Goal: Task Accomplishment & Management: Use online tool/utility

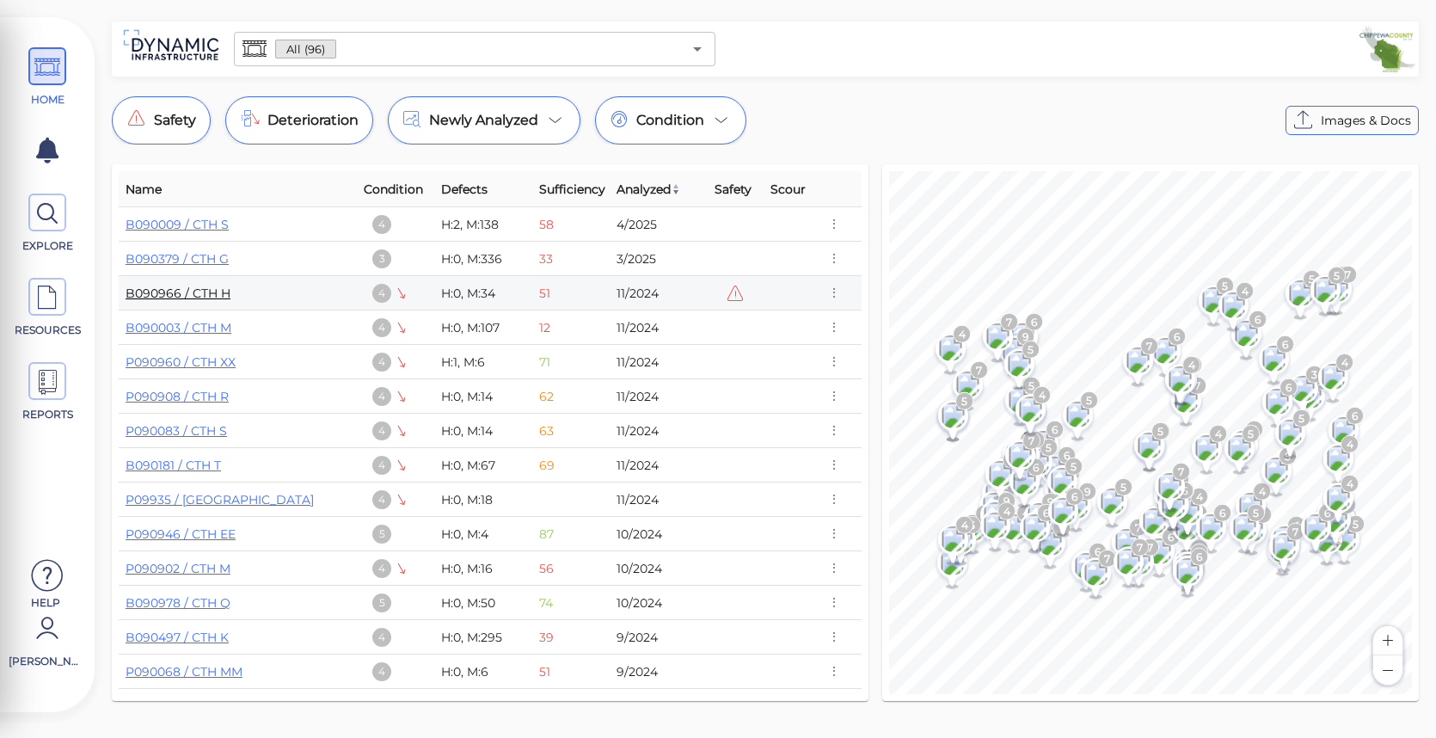
click at [168, 296] on link "B090966 / CTH H" at bounding box center [178, 292] width 105 height 15
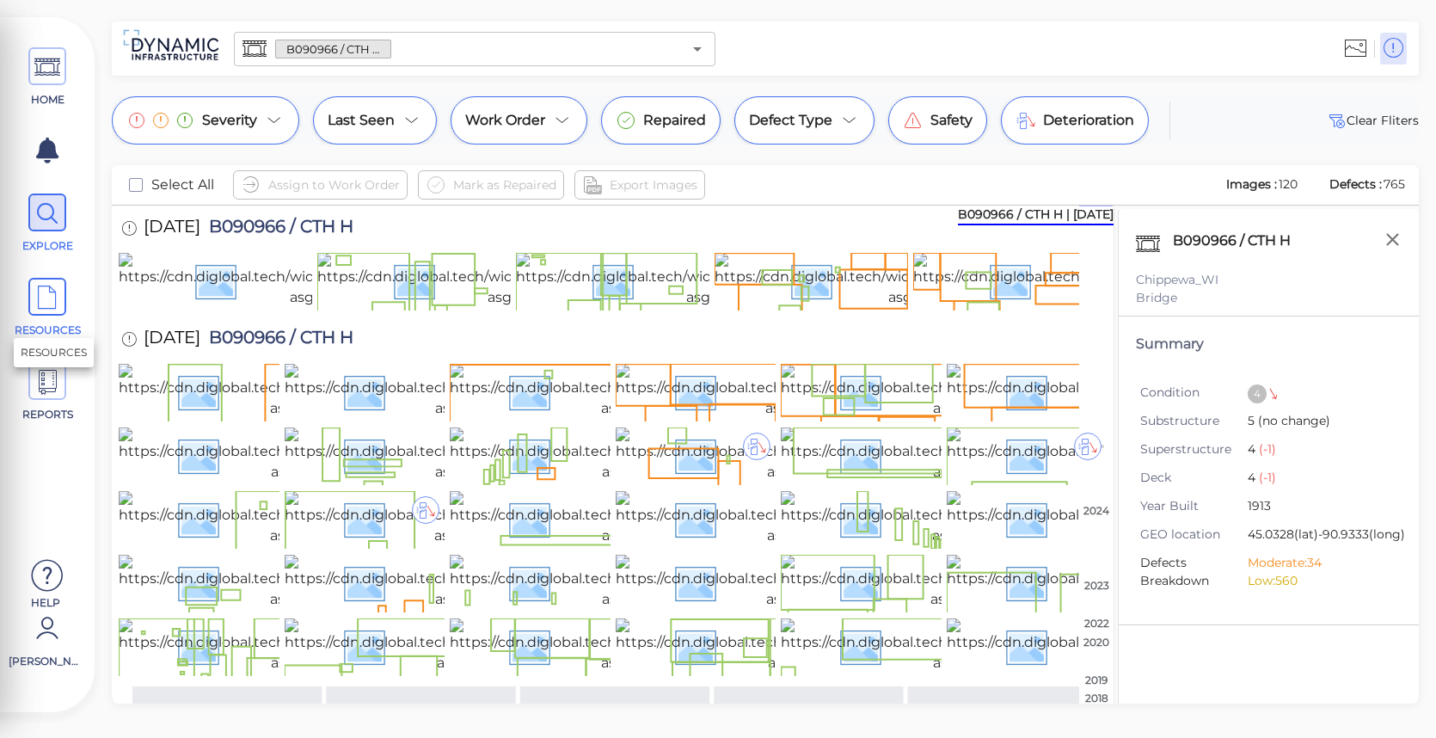
click at [37, 291] on icon at bounding box center [47, 298] width 26 height 39
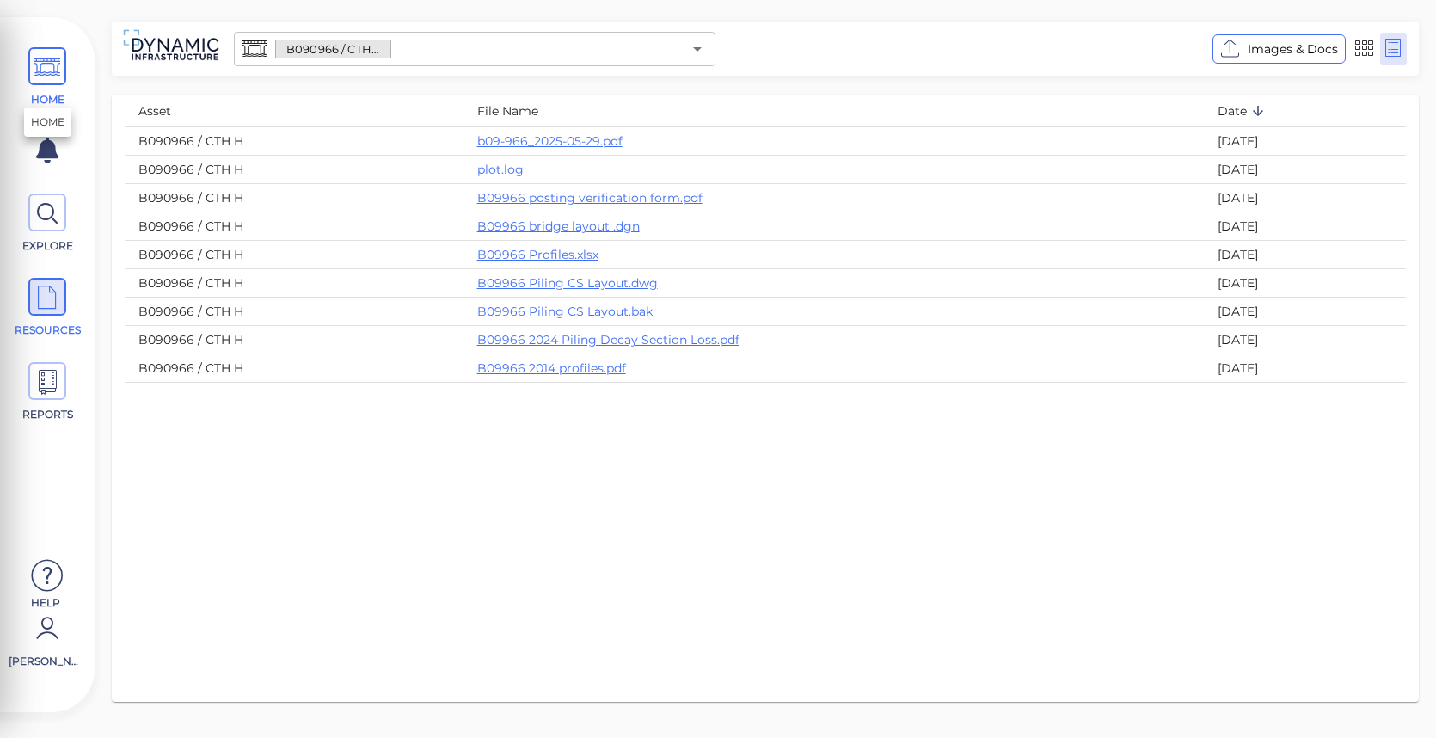
click at [59, 69] on icon at bounding box center [47, 67] width 26 height 39
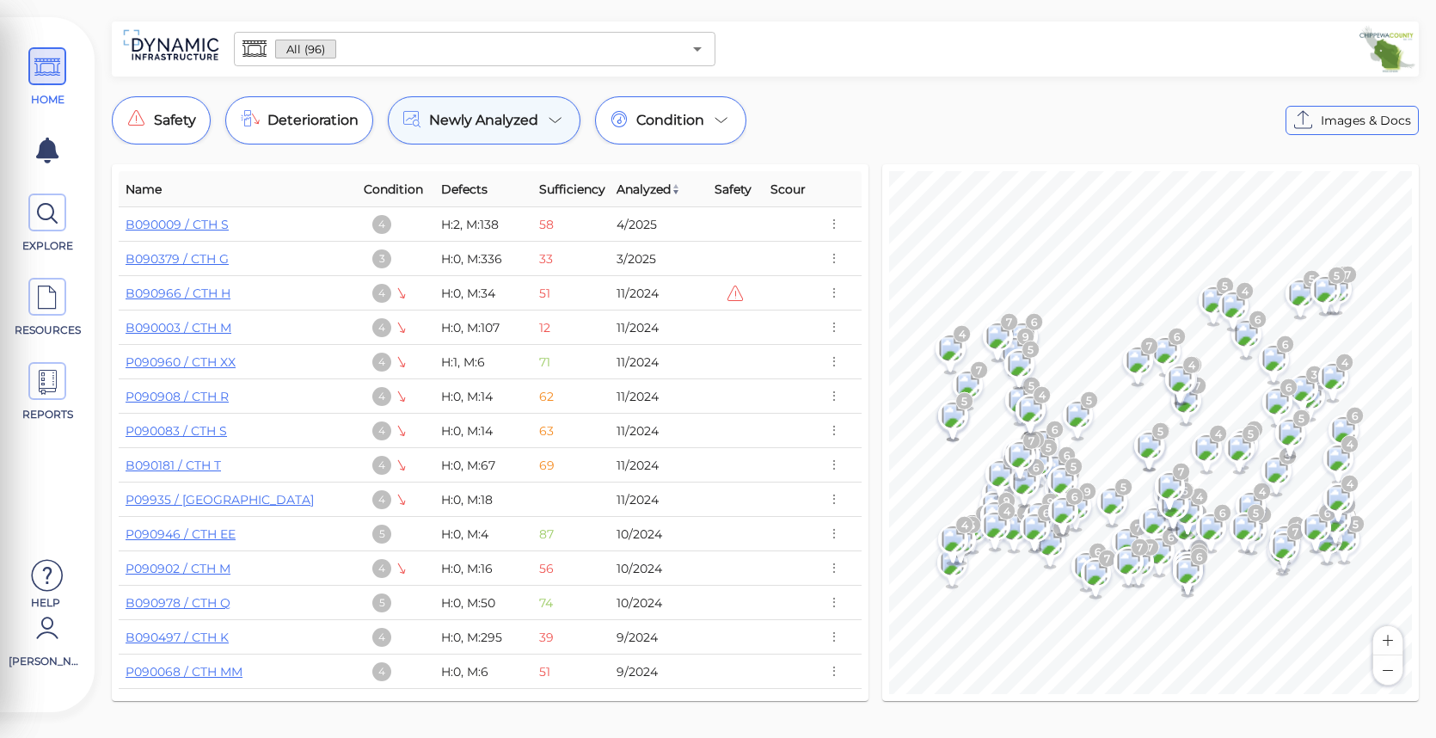
click at [557, 119] on icon at bounding box center [555, 120] width 21 height 21
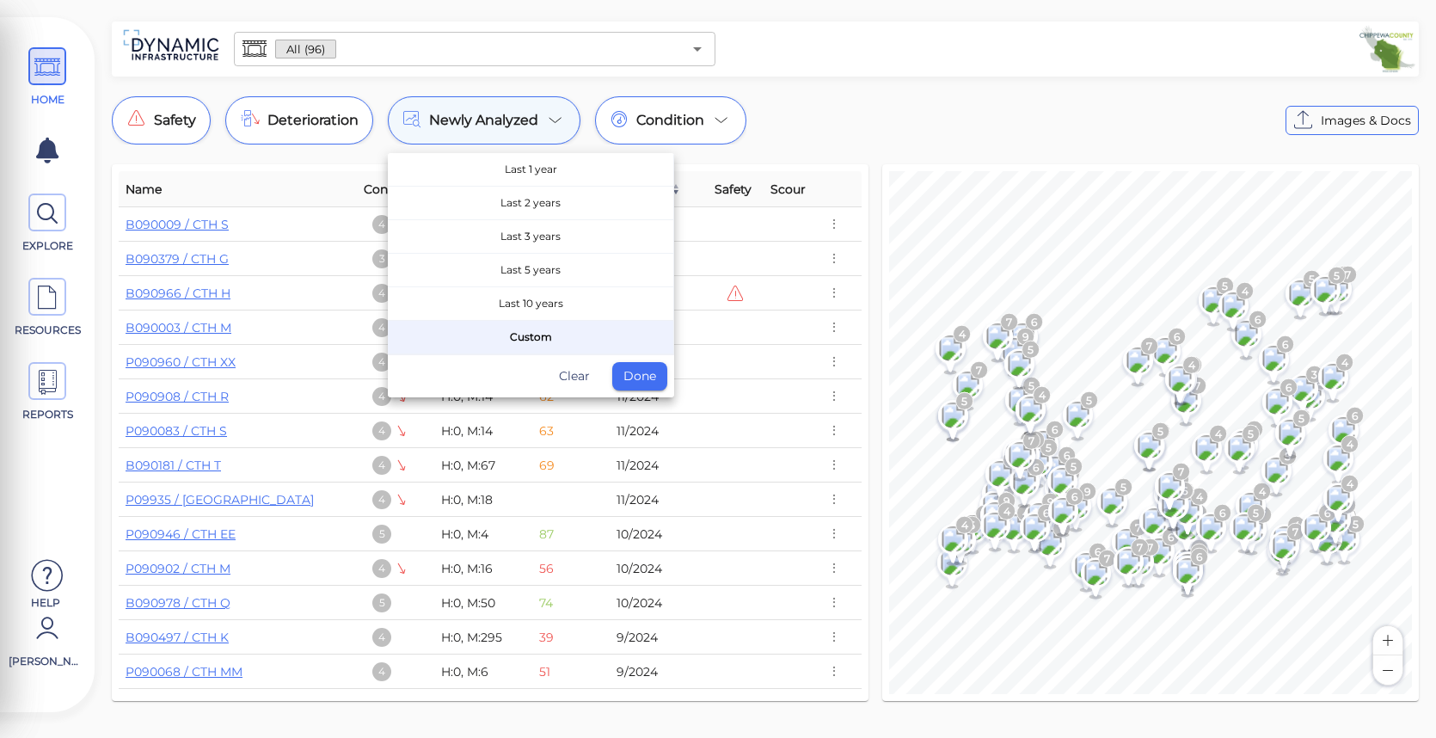
click at [557, 119] on div at bounding box center [718, 369] width 1436 height 738
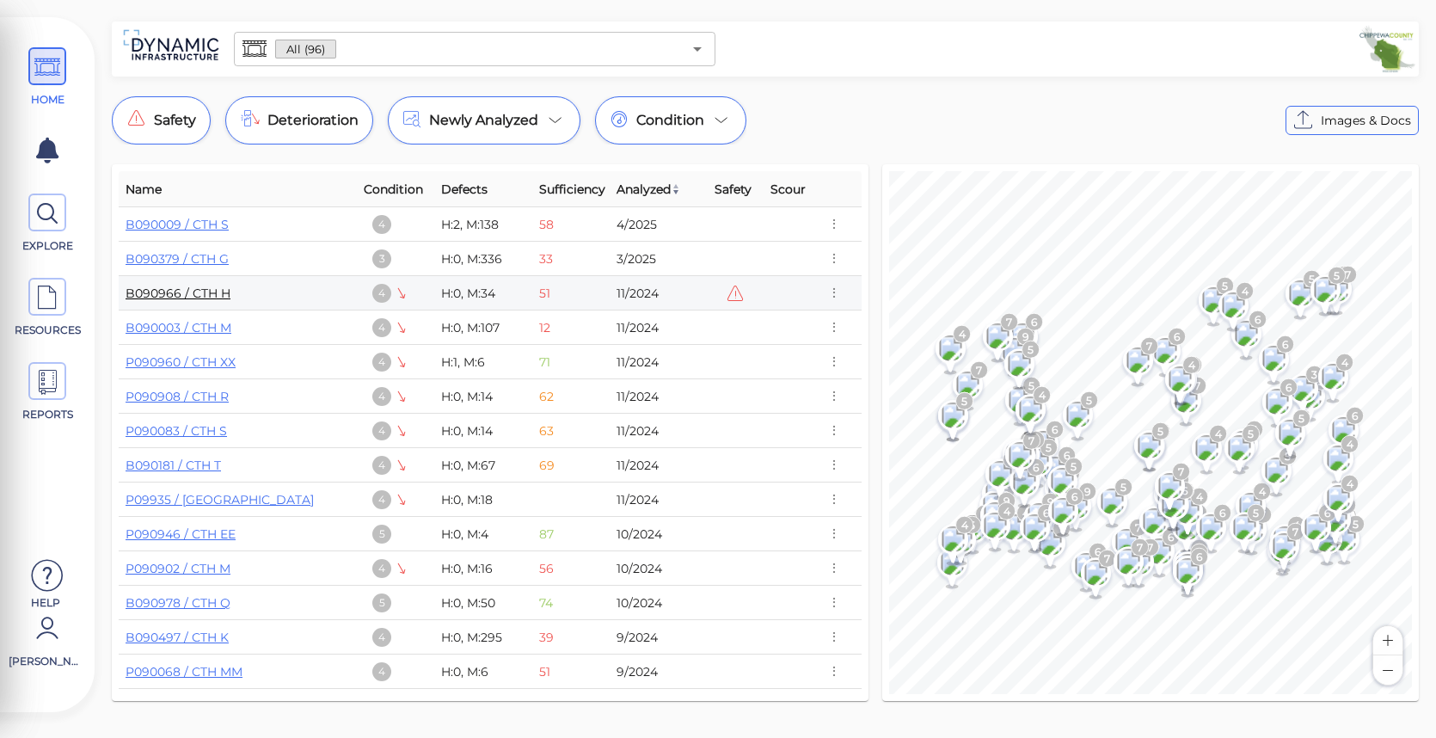
click at [172, 287] on link "B090966 / CTH H" at bounding box center [178, 292] width 105 height 15
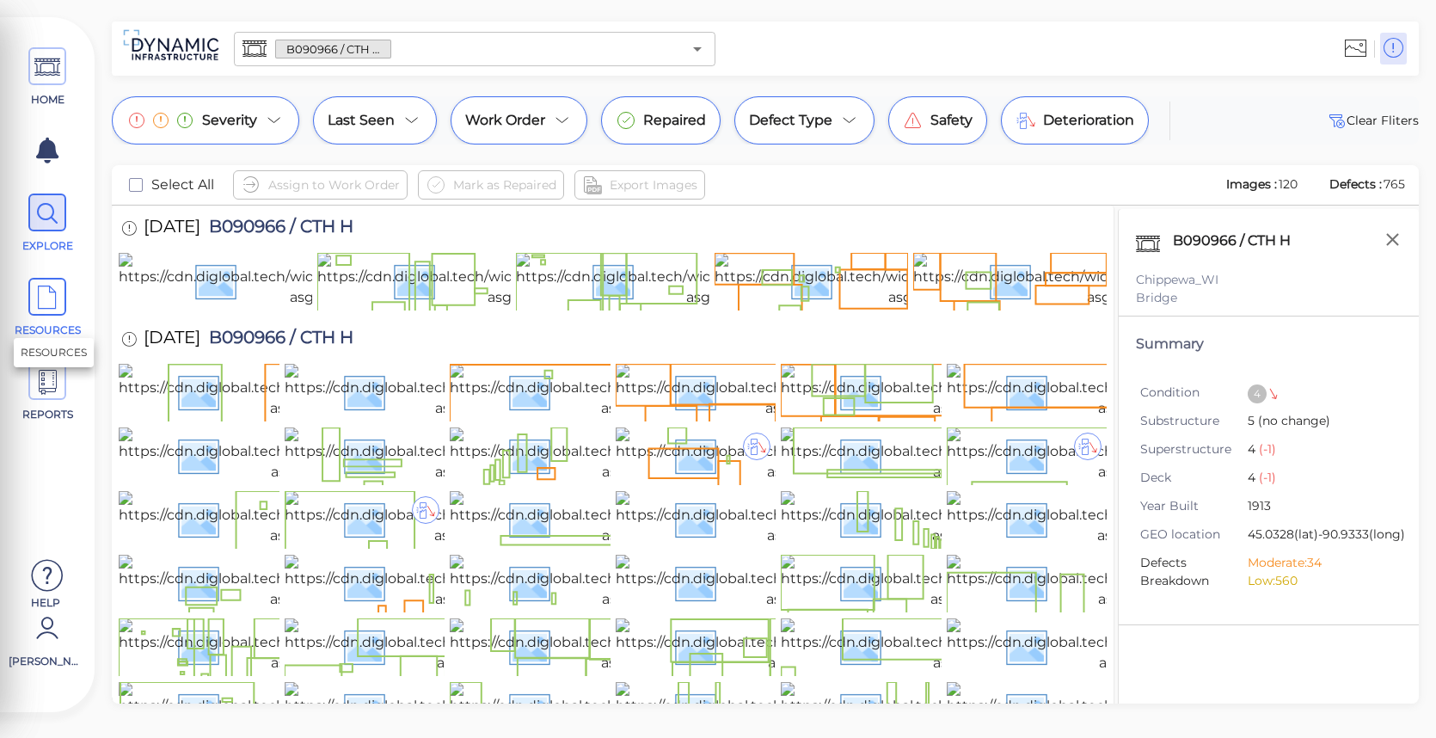
click at [56, 291] on icon at bounding box center [47, 298] width 26 height 39
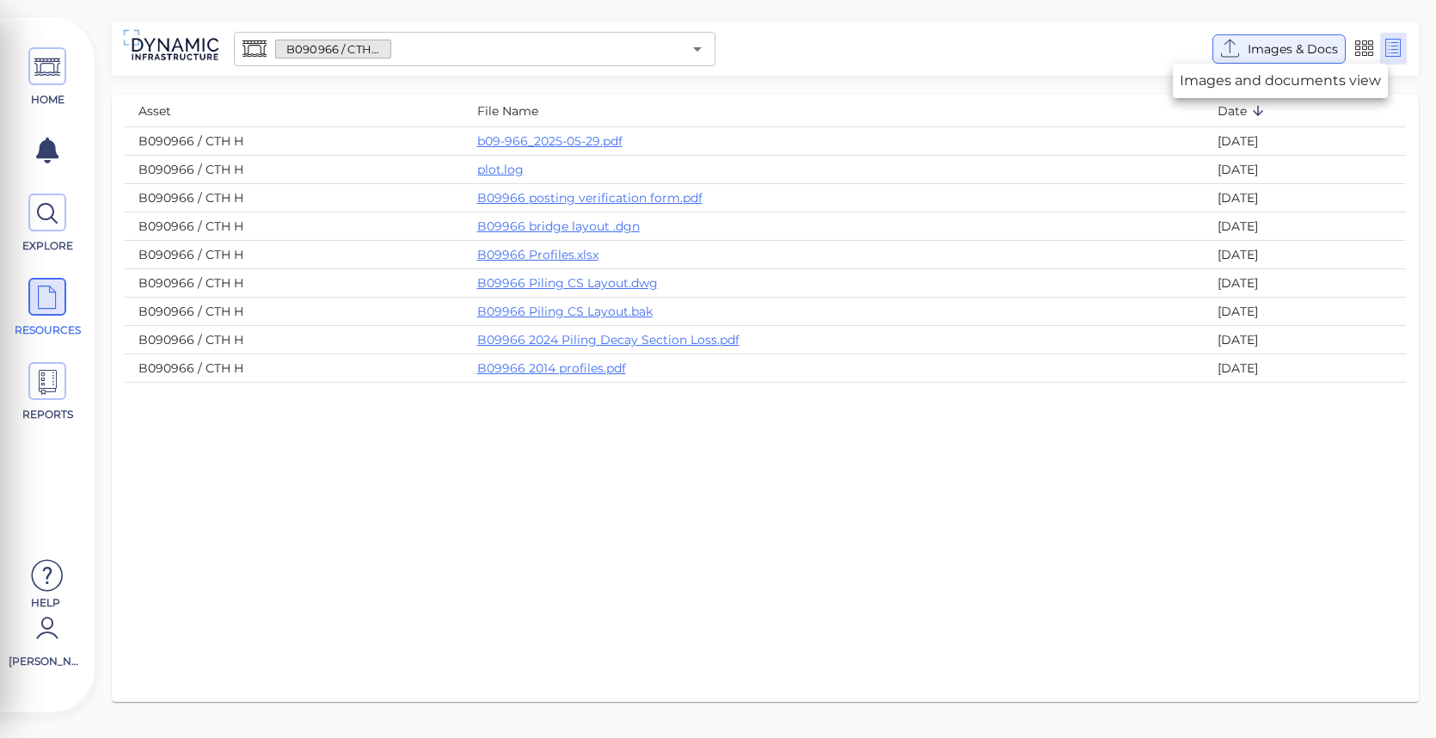
click at [1231, 43] on icon at bounding box center [1231, 49] width 28 height 28
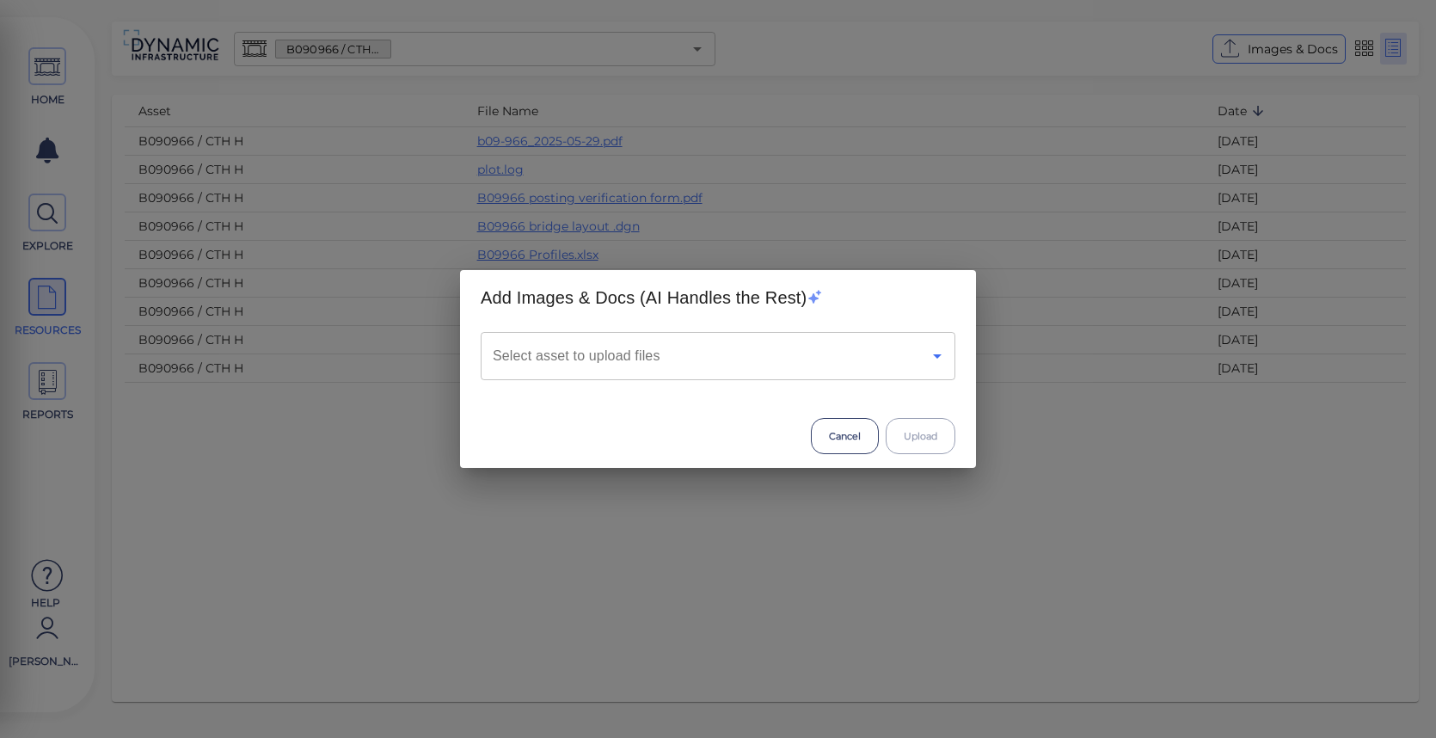
click at [939, 361] on icon "Open" at bounding box center [937, 356] width 21 height 21
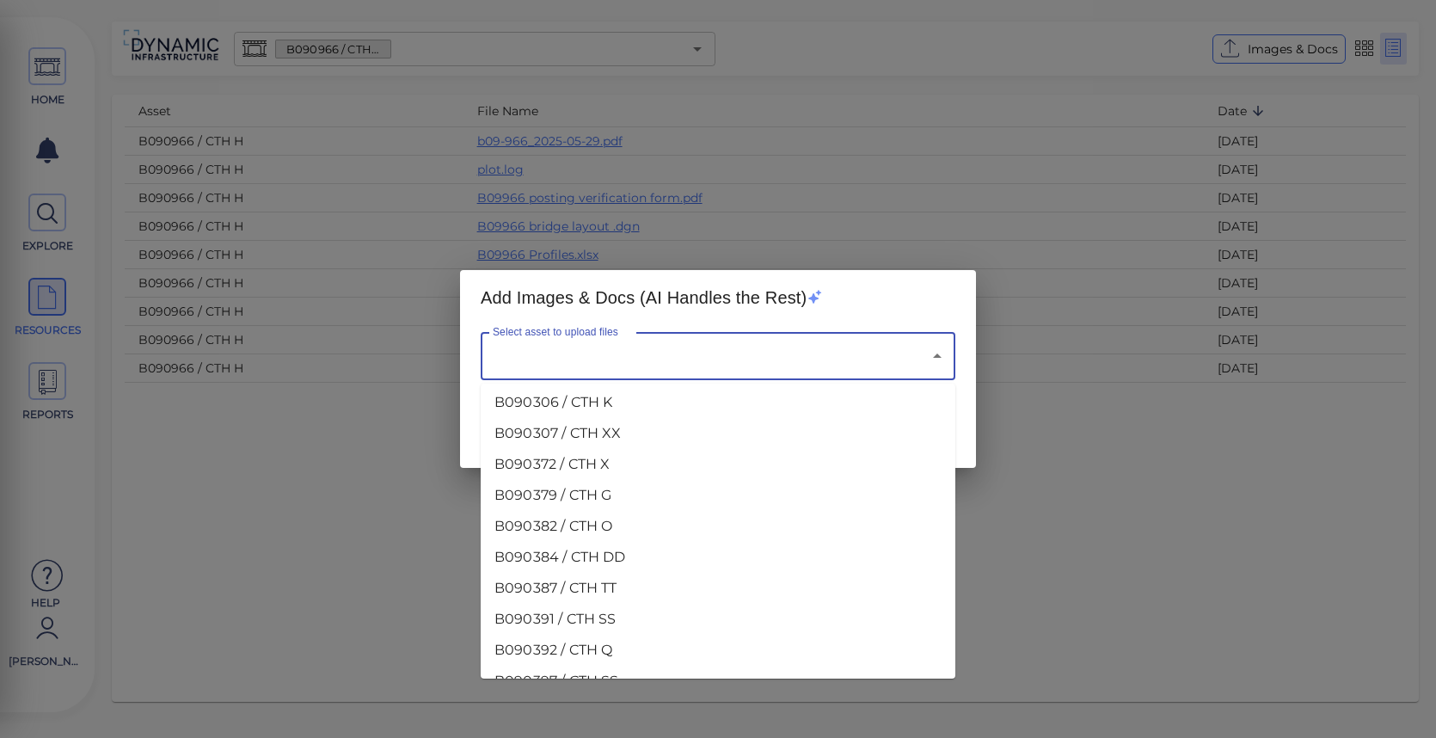
scroll to position [2322, 0]
click at [546, 500] on li "B090966 / CTH H" at bounding box center [718, 498] width 475 height 31
type input "B090966 / CTH H"
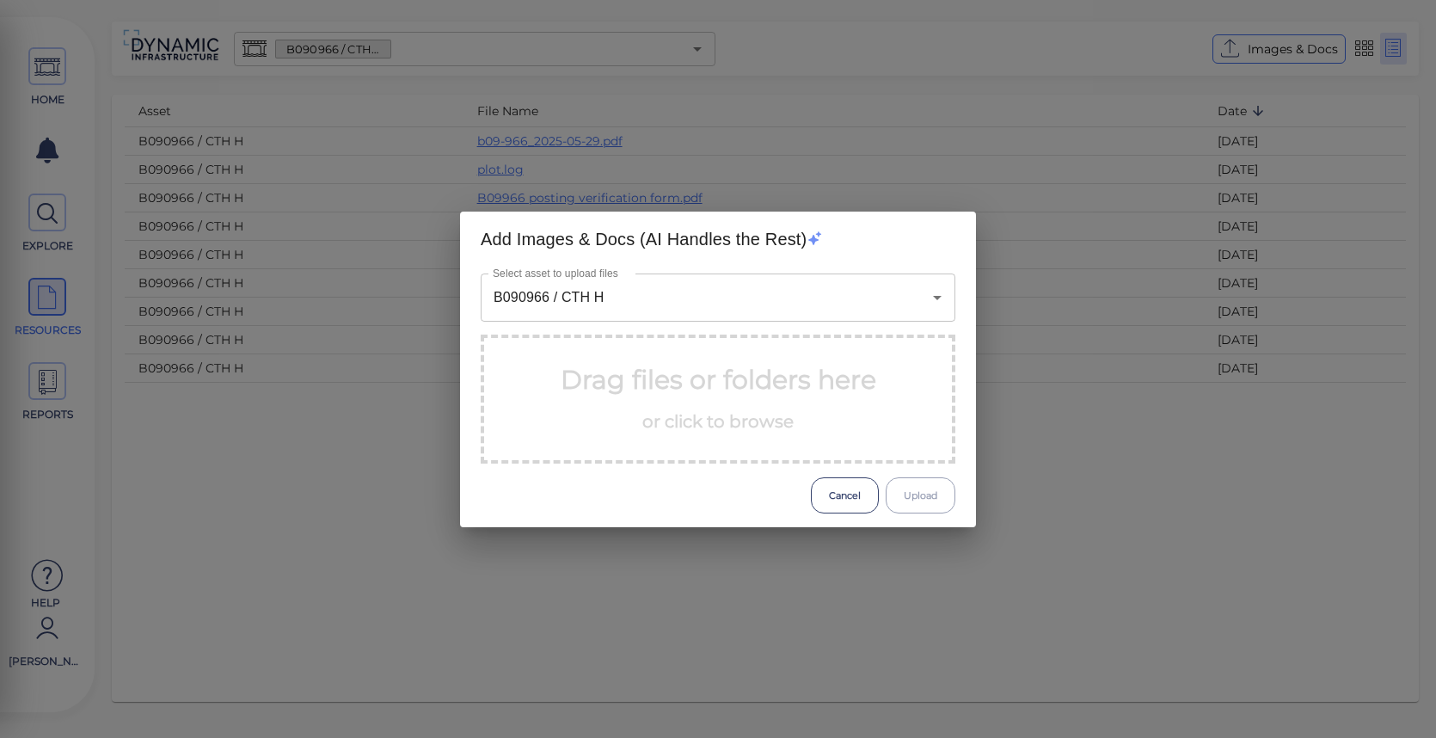
drag, startPoint x: 600, startPoint y: 407, endPoint x: 1120, endPoint y: 457, distance: 522.7
click at [1120, 457] on div "Add Images & Docs (AI Handles the Rest) Select asset to upload files B090966 / …" at bounding box center [718, 369] width 1436 height 738
click at [688, 424] on span "or click to browse" at bounding box center [717, 421] width 151 height 21
drag, startPoint x: 679, startPoint y: 433, endPoint x: 692, endPoint y: 389, distance: 46.5
click at [692, 389] on p "Drag files or folders here or click to browse" at bounding box center [719, 398] width 316 height 77
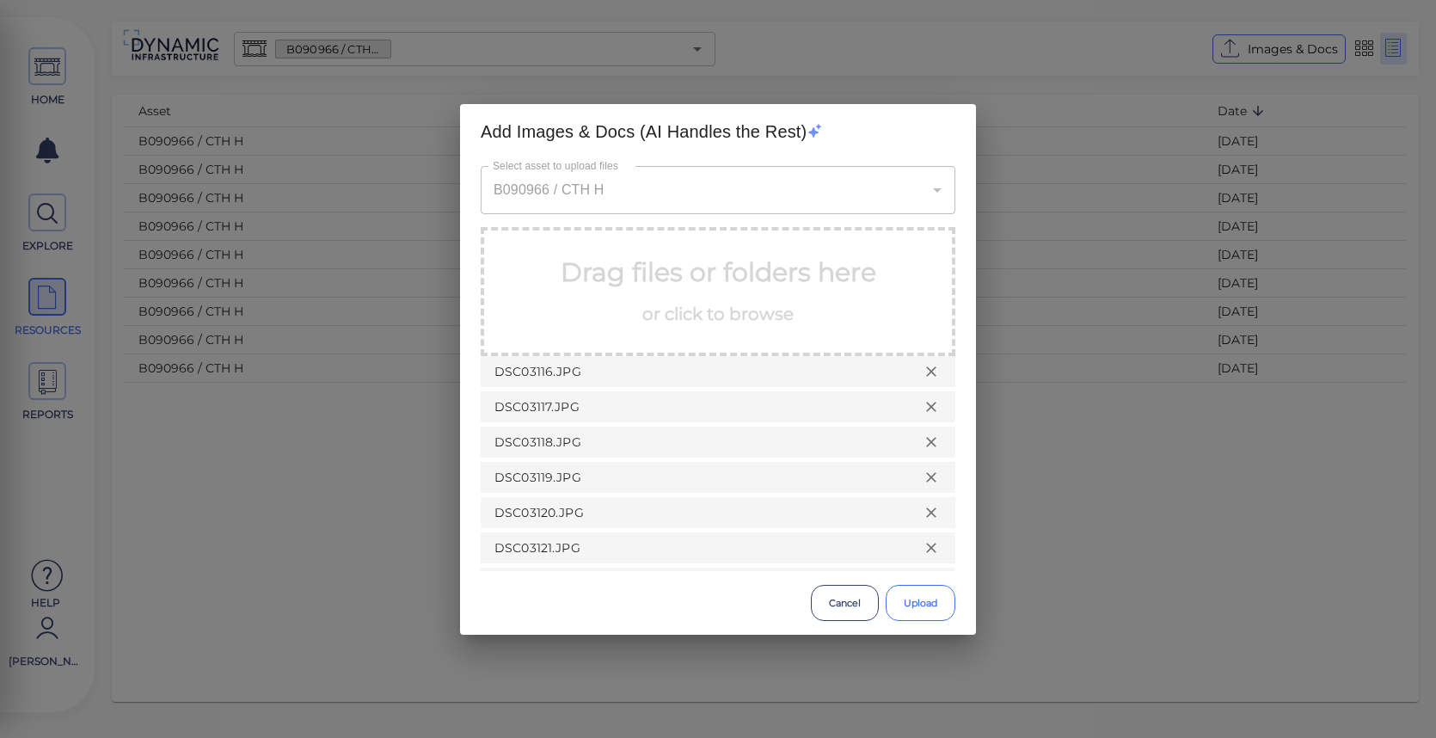
click at [912, 599] on button "Upload" at bounding box center [921, 603] width 70 height 36
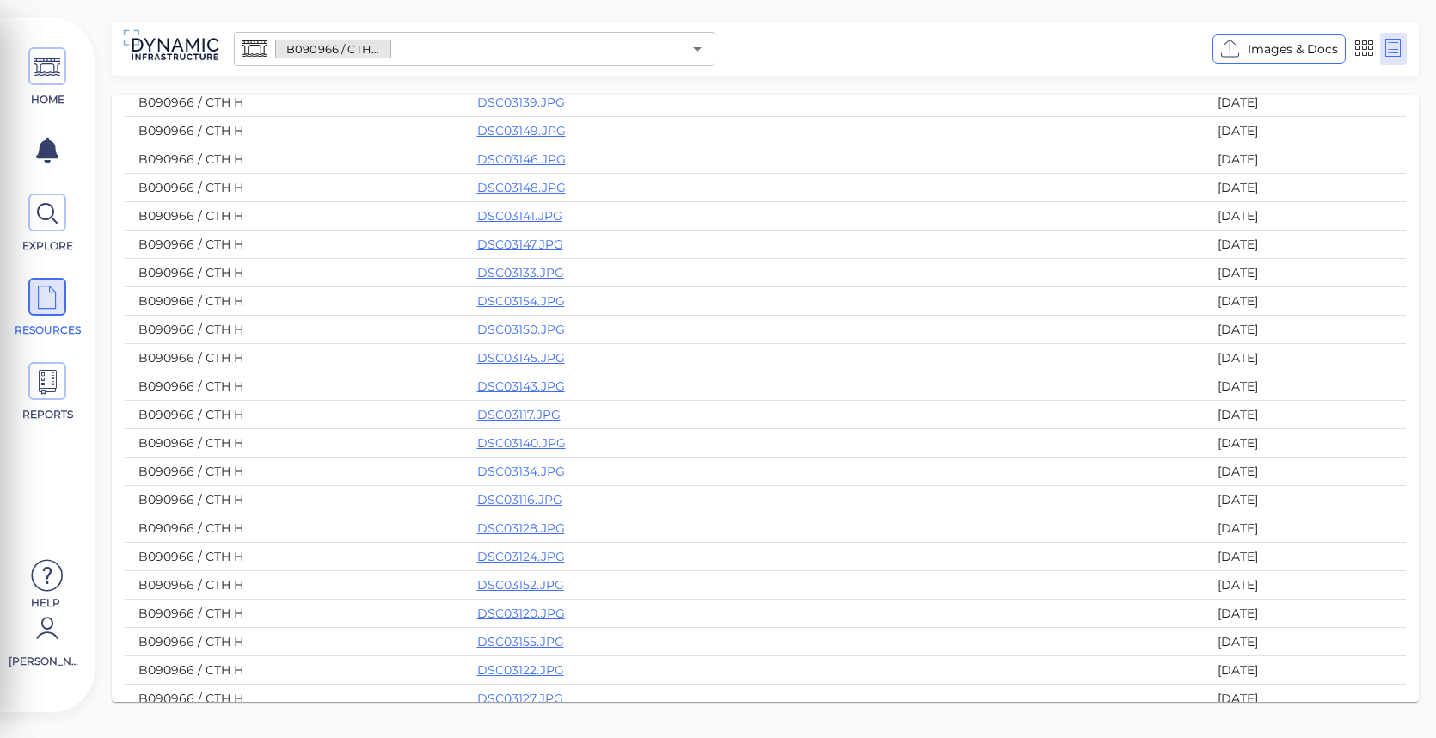
scroll to position [0, 0]
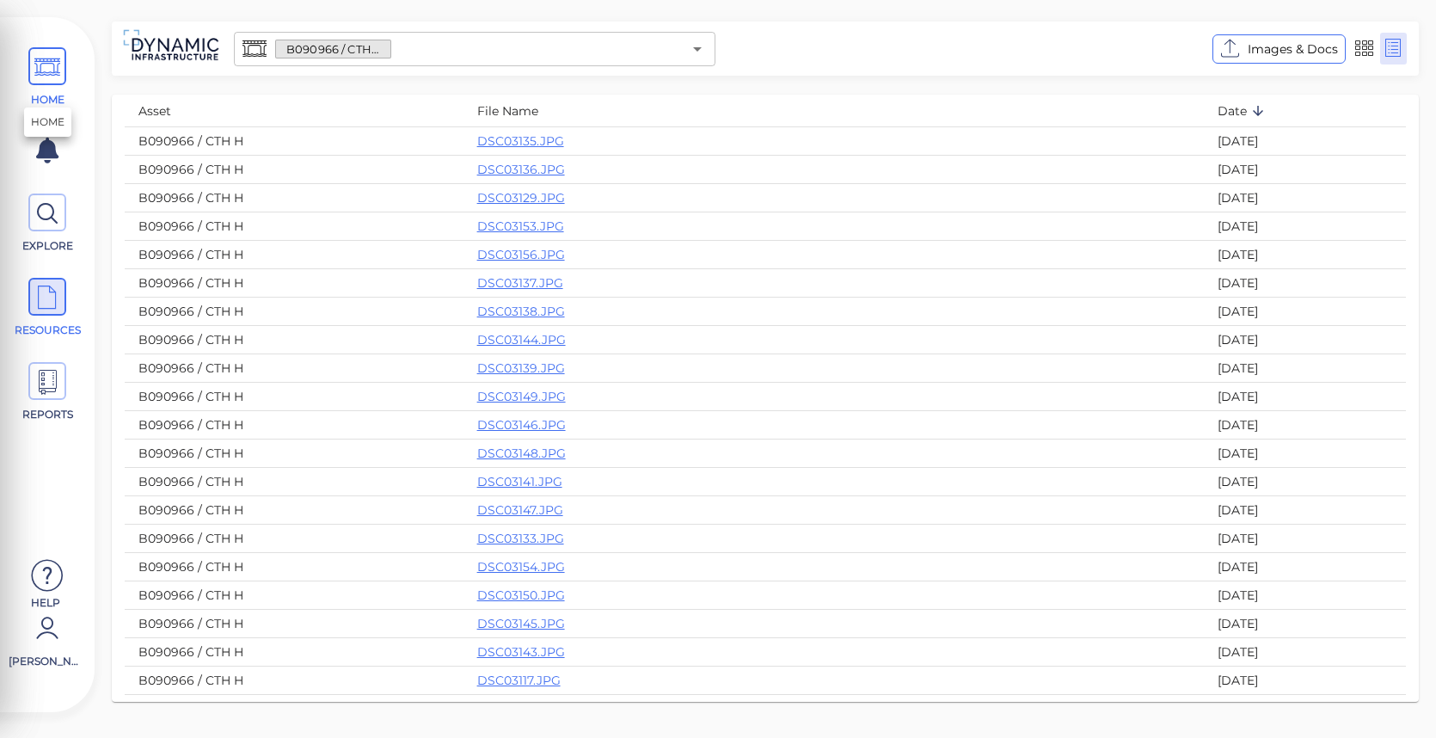
click at [52, 71] on icon at bounding box center [47, 67] width 26 height 39
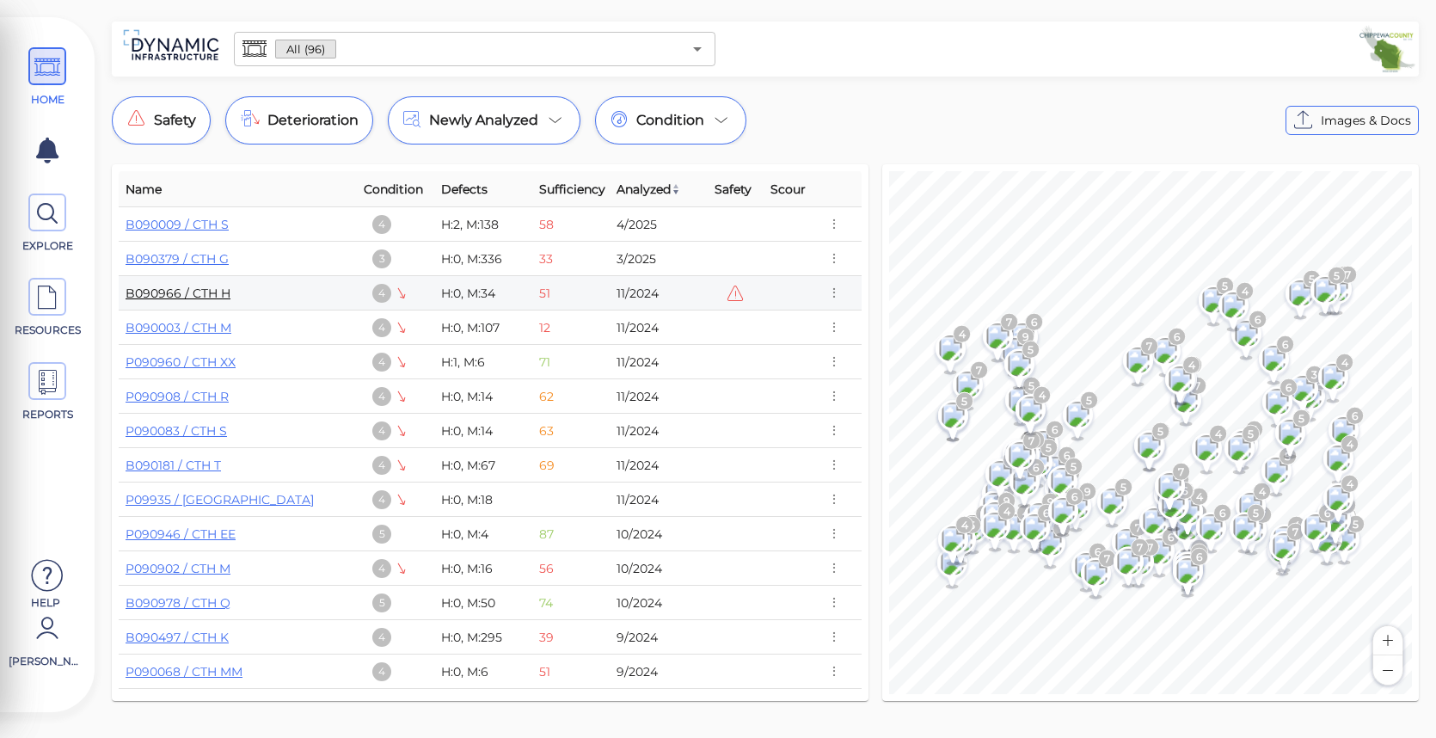
click at [175, 289] on link "B090966 / CTH H" at bounding box center [178, 292] width 105 height 15
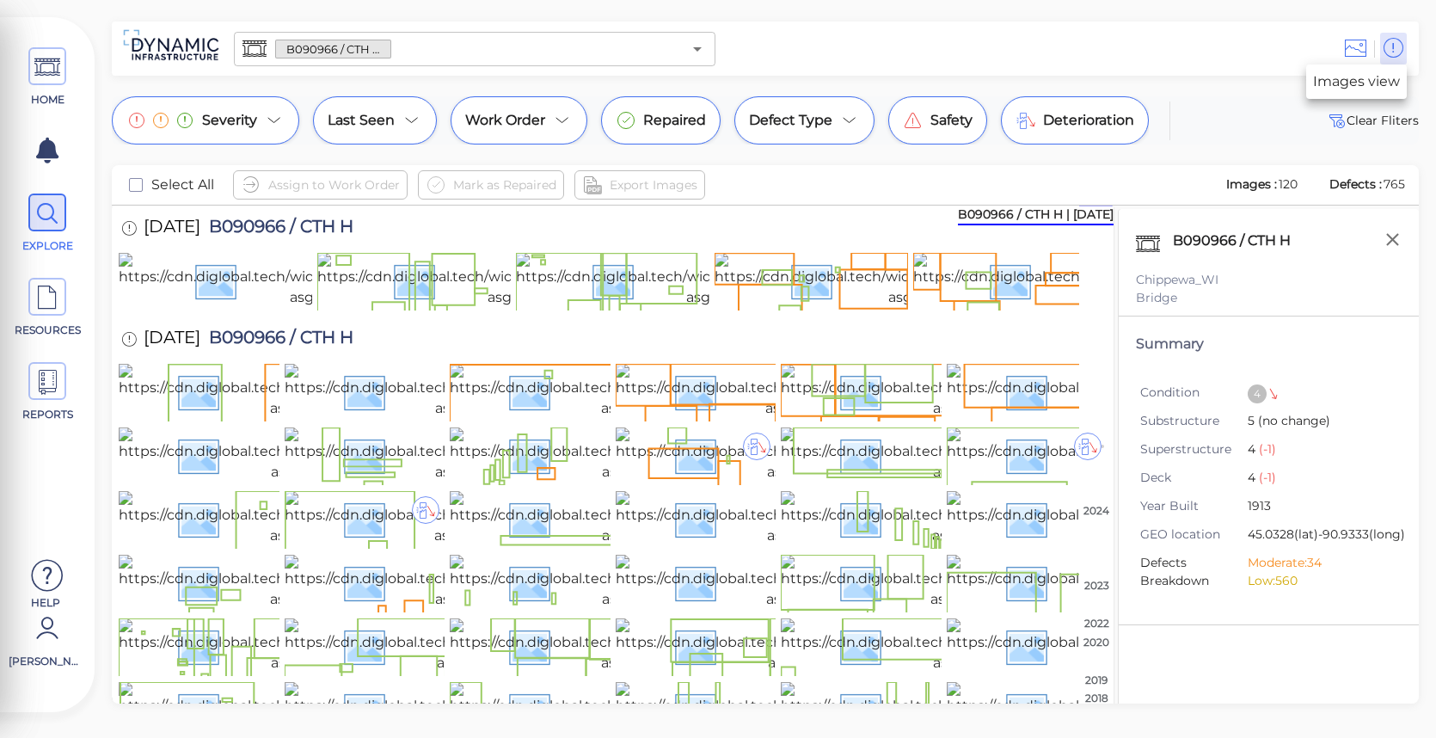
click at [1359, 50] on icon at bounding box center [1355, 48] width 21 height 26
click at [58, 304] on icon at bounding box center [47, 298] width 26 height 39
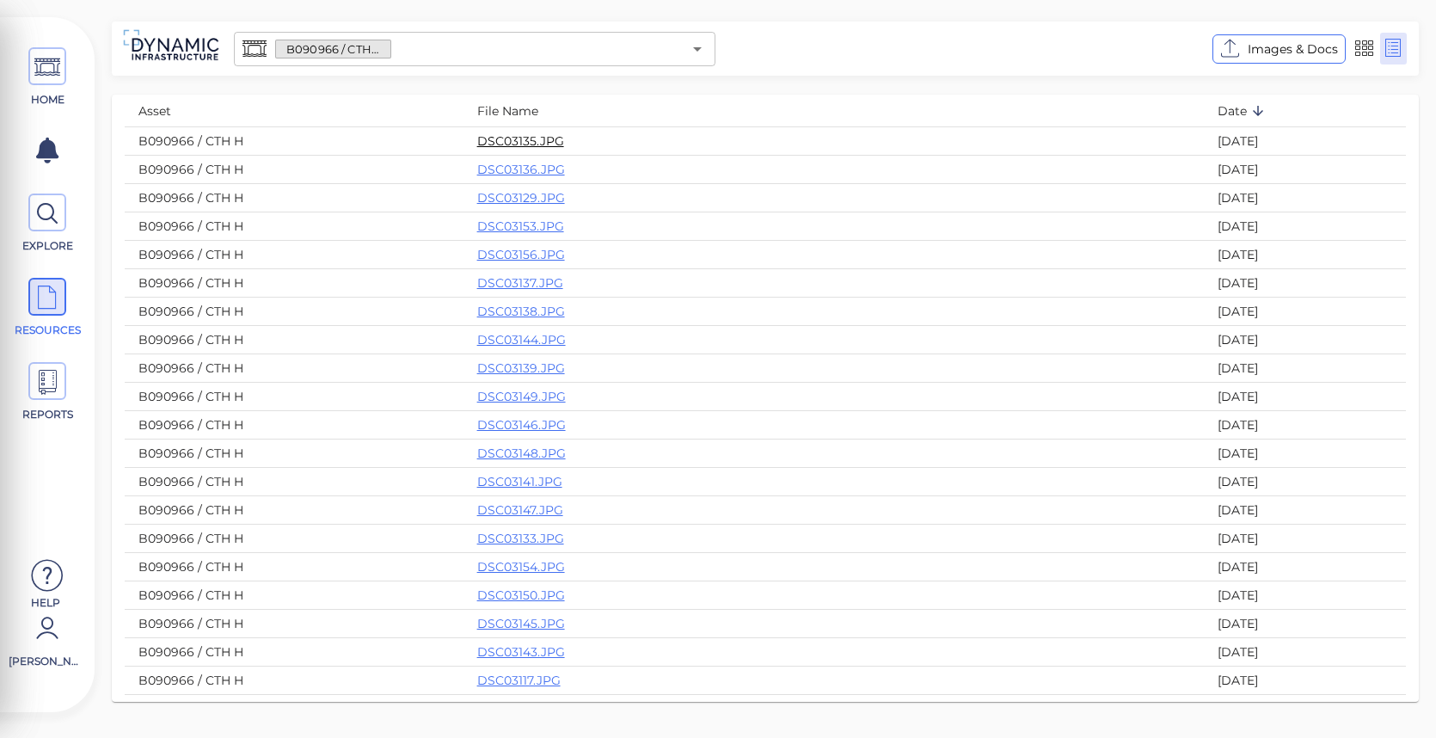
click at [484, 138] on link "DSC03135.JPG" at bounding box center [520, 140] width 87 height 15
click at [1345, 122] on th "Date" at bounding box center [1305, 111] width 202 height 33
click at [383, 142] on td "B090966 / CTH H" at bounding box center [294, 140] width 339 height 28
click at [151, 138] on td "B090966 / CTH H" at bounding box center [294, 140] width 339 height 28
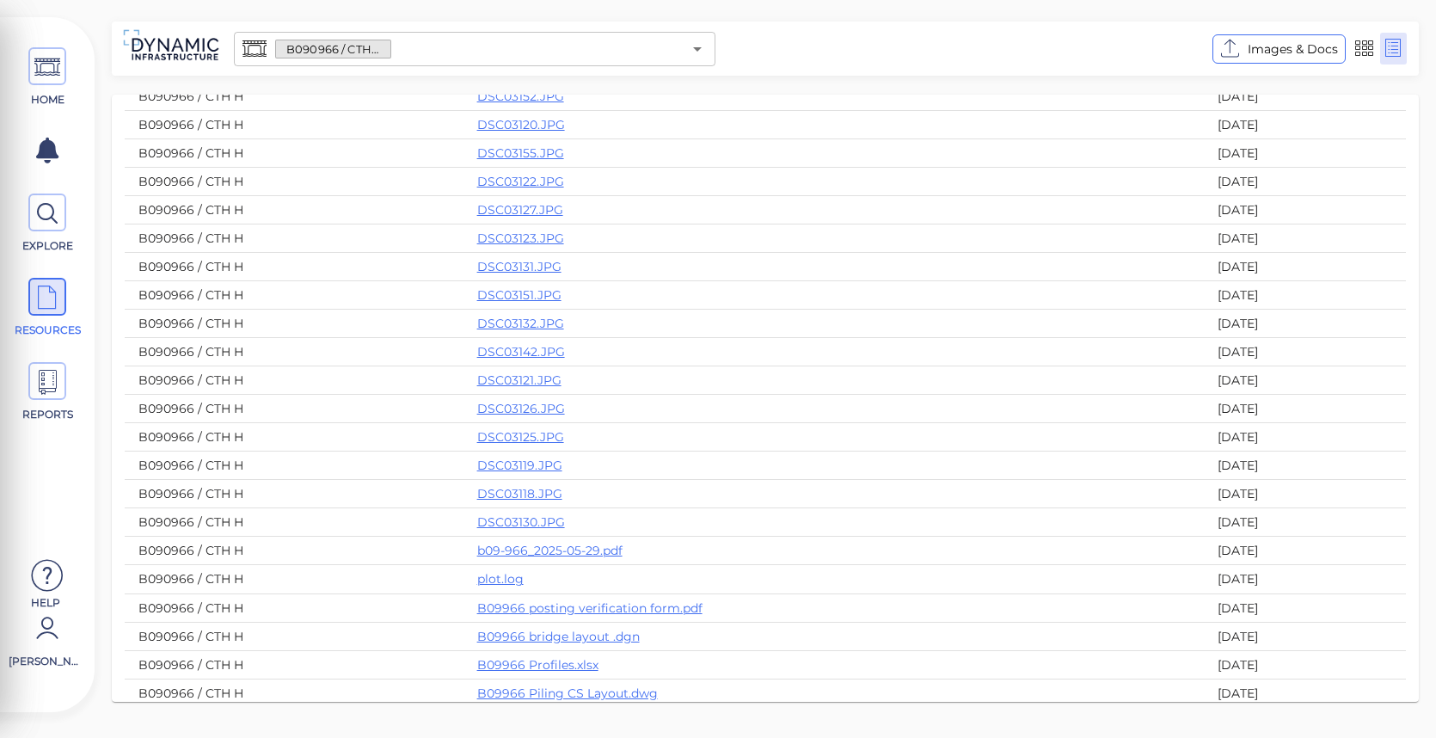
scroll to position [845, 0]
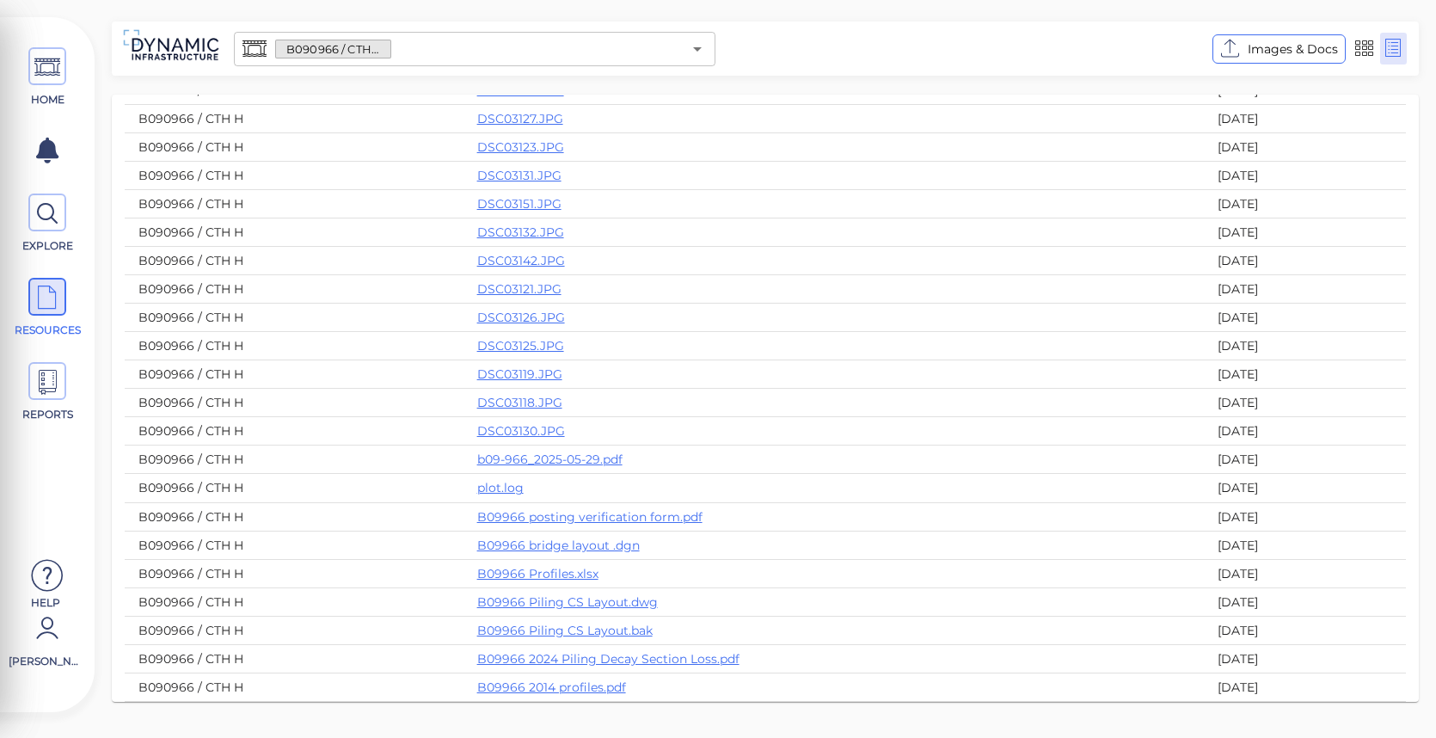
click at [182, 431] on td "B090966 / CTH H" at bounding box center [294, 431] width 339 height 28
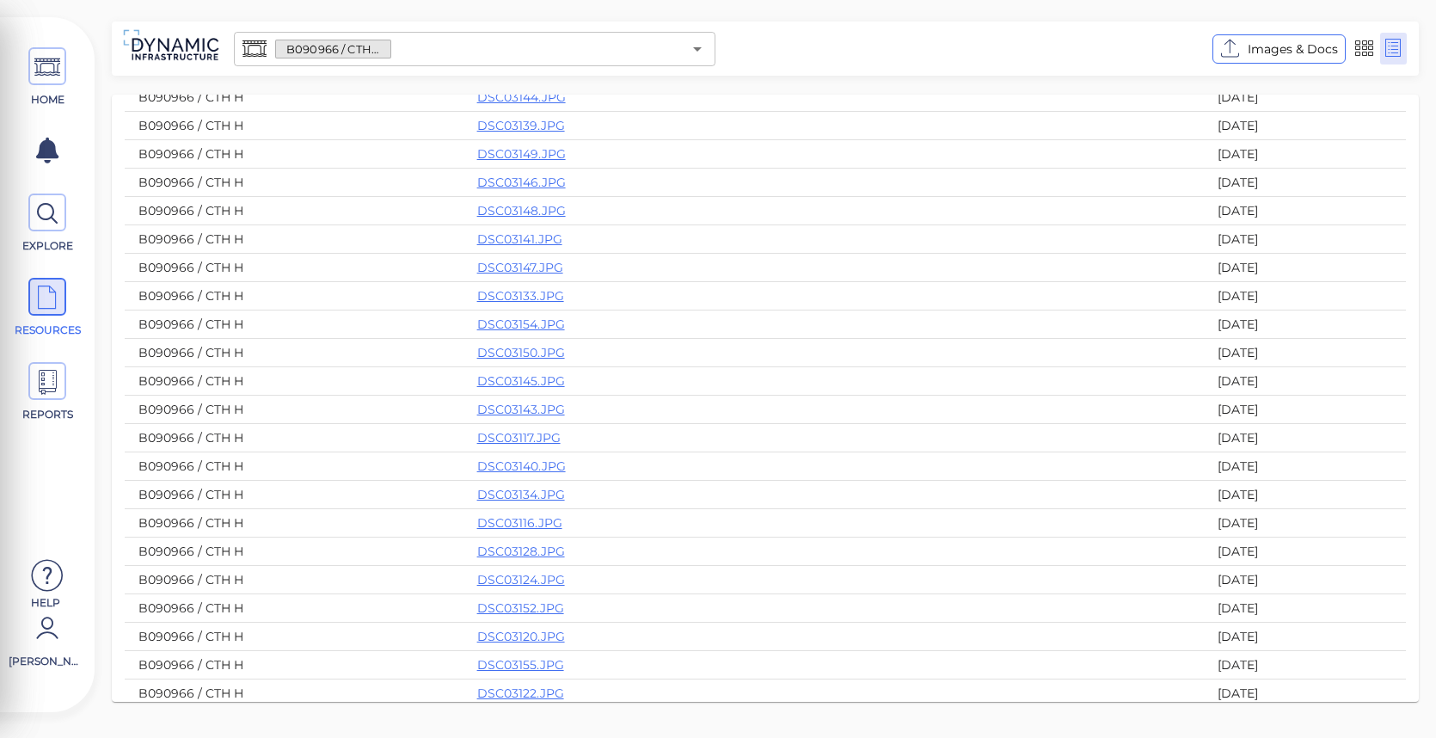
scroll to position [0, 0]
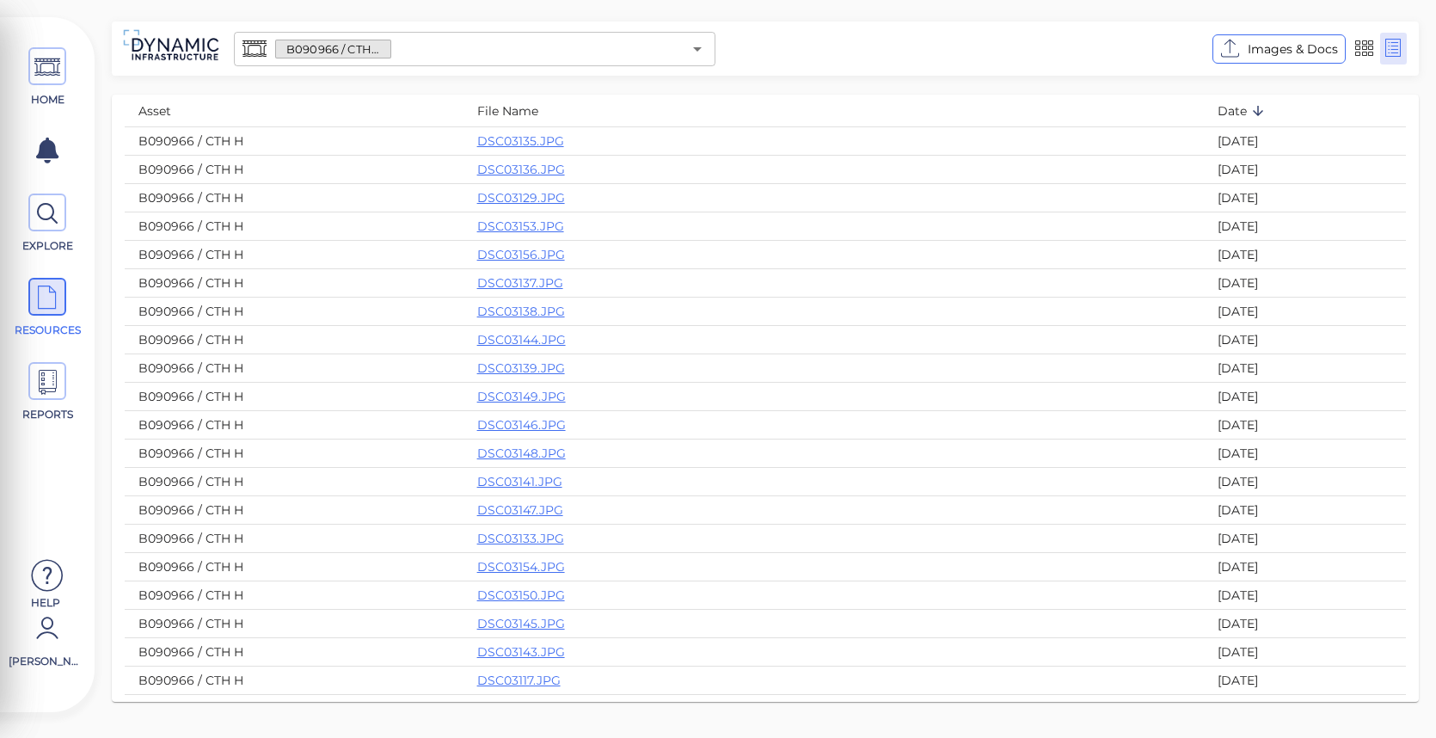
click at [291, 135] on td "B090966 / CTH H" at bounding box center [294, 140] width 339 height 28
drag, startPoint x: 523, startPoint y: 142, endPoint x: 488, endPoint y: 169, distance: 44.2
click at [488, 169] on link "DSC03136.JPG" at bounding box center [521, 169] width 88 height 15
